Goal: Use online tool/utility: Utilize a website feature to perform a specific function

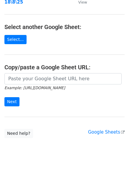
scroll to position [99, 0]
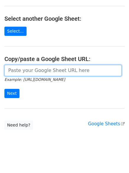
click at [64, 69] on input "url" at bounding box center [63, 70] width 118 height 11
paste input "[URL][DOMAIN_NAME]"
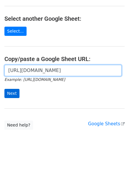
scroll to position [0, 128]
type input "[URL][DOMAIN_NAME]"
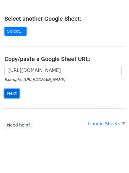
scroll to position [0, 0]
click at [16, 95] on input "Next" at bounding box center [11, 93] width 15 height 9
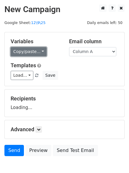
click at [29, 49] on link "Copy/paste..." at bounding box center [29, 51] width 36 height 9
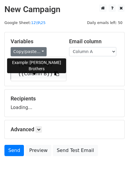
click at [30, 71] on link "{{Column B}}" at bounding box center [38, 73] width 55 height 9
